Goal: Information Seeking & Learning: Understand process/instructions

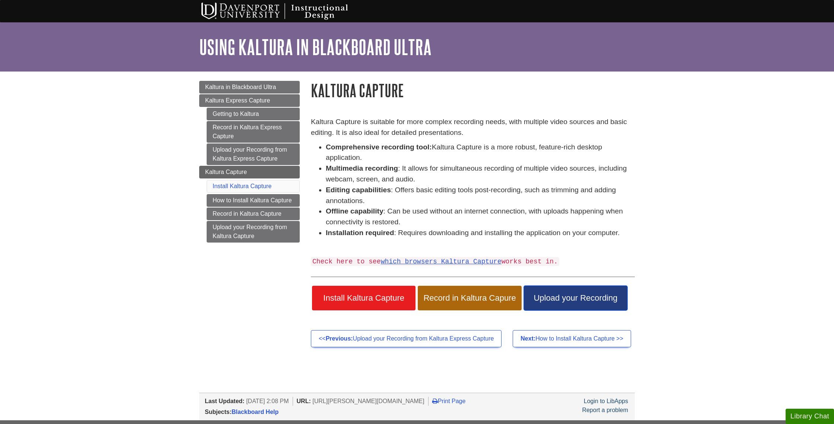
click at [555, 294] on span "Upload your Recording" at bounding box center [575, 298] width 92 height 10
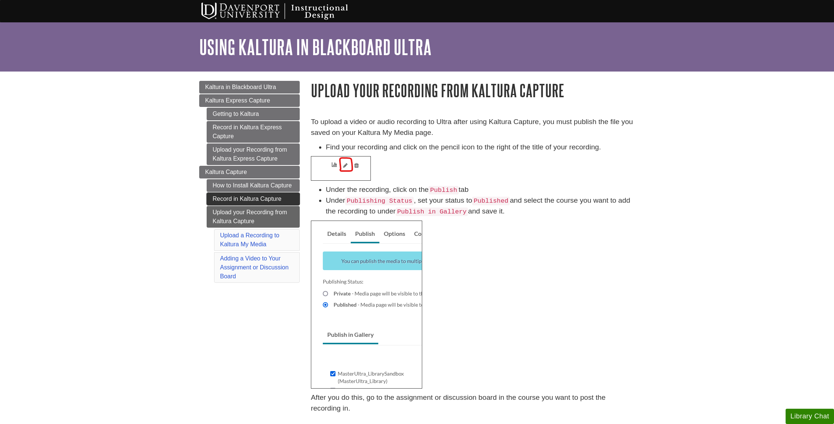
click at [270, 199] on link "Record in Kaltura Capture" at bounding box center [253, 199] width 93 height 13
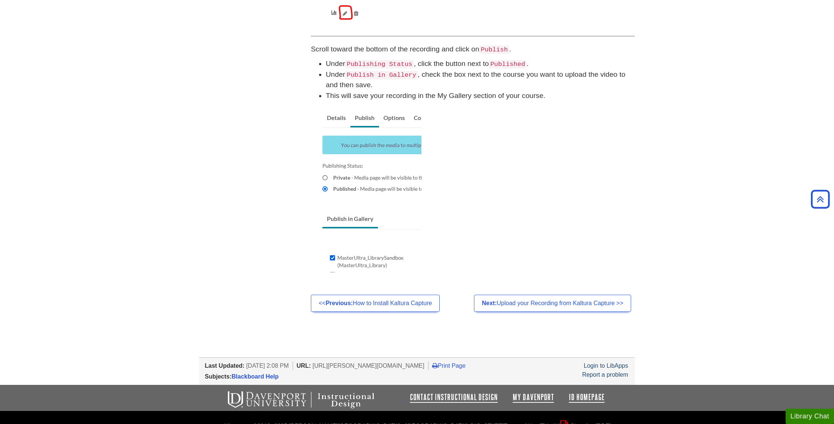
scroll to position [561, 0]
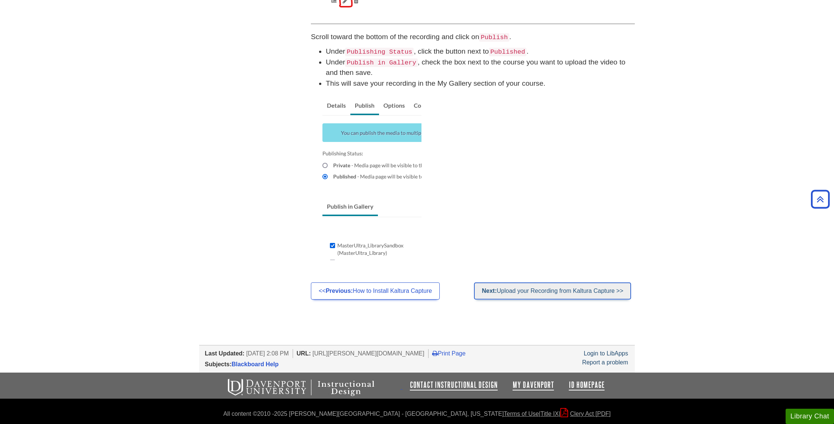
click at [536, 291] on link "Next: Upload your Recording from Kaltura Capture >>" at bounding box center [552, 290] width 157 height 17
